Goal: Task Accomplishment & Management: Manage account settings

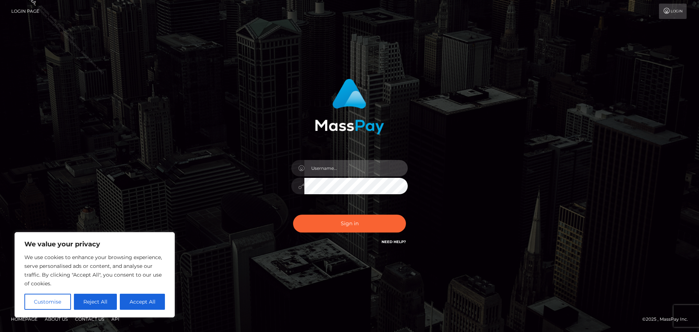
click at [331, 172] on input "text" at bounding box center [355, 168] width 103 height 16
type input "Philip.Silversocial"
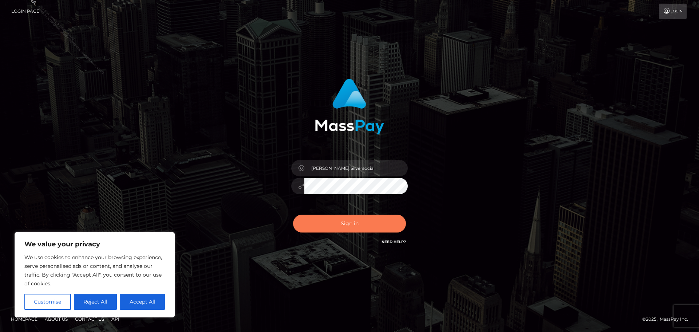
drag, startPoint x: 338, startPoint y: 227, endPoint x: 189, endPoint y: 173, distance: 158.2
click at [338, 226] on button "Sign in" at bounding box center [349, 223] width 113 height 18
click at [185, 166] on div "Philip.Silversocial Sign in" at bounding box center [349, 165] width 415 height 185
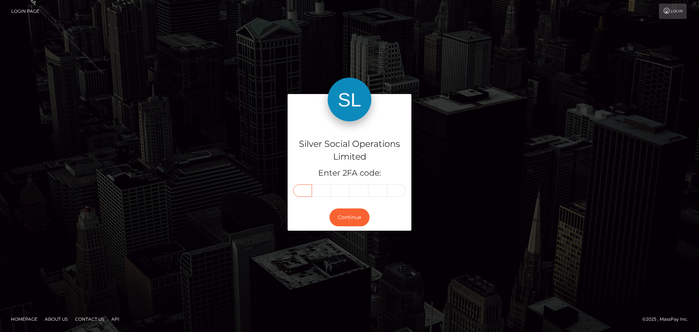
click at [302, 193] on input "text" at bounding box center [302, 190] width 19 height 12
type input "3"
type input "2"
type input "3"
type input "5"
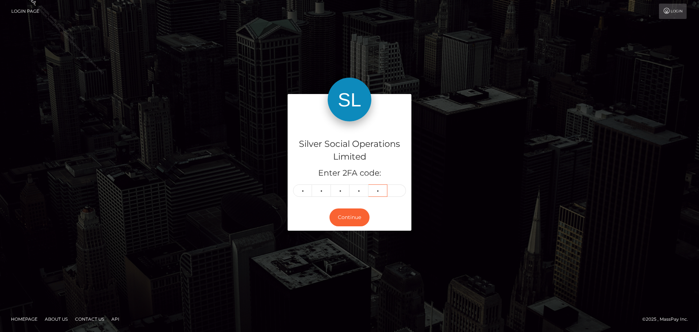
type input "8"
type input "6"
